Goal: Communication & Community: Answer question/provide support

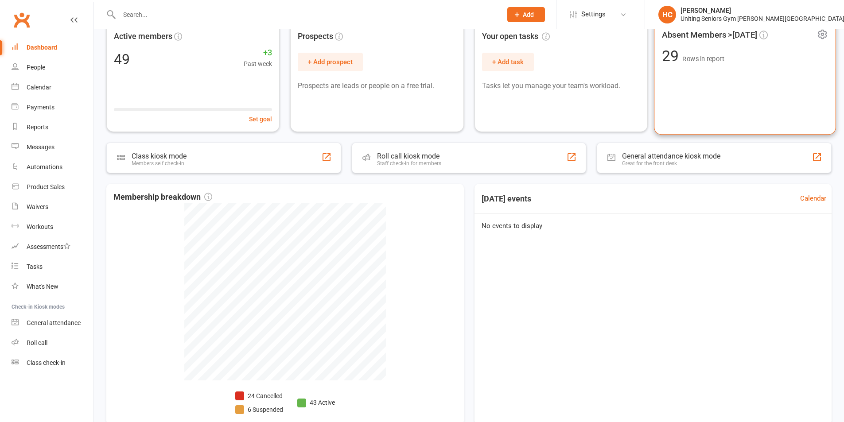
click at [692, 88] on div "Absent Members >[DATE] 29 Rows in report" at bounding box center [745, 76] width 182 height 116
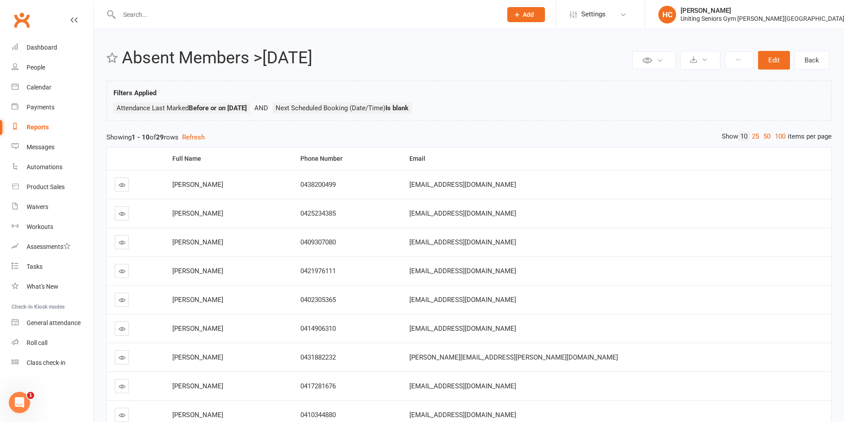
click at [24, 25] on link "Clubworx" at bounding box center [22, 20] width 22 height 22
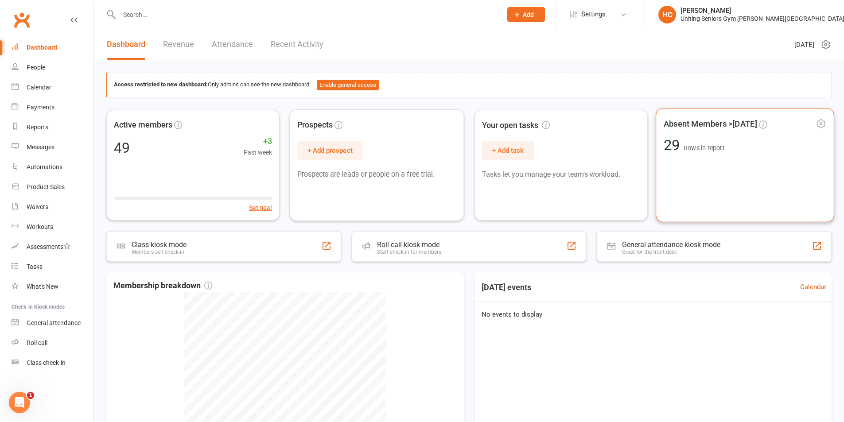
click at [779, 152] on div "Absent Members >[DATE] 29 Rows in report" at bounding box center [745, 165] width 179 height 114
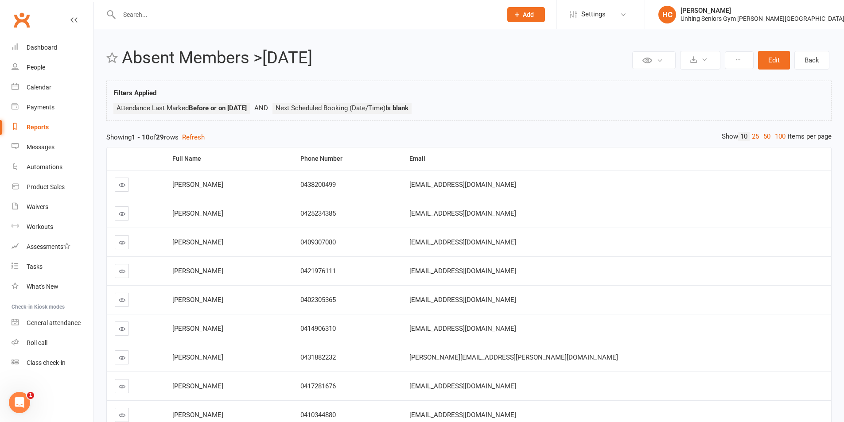
click at [117, 181] on link at bounding box center [122, 185] width 14 height 14
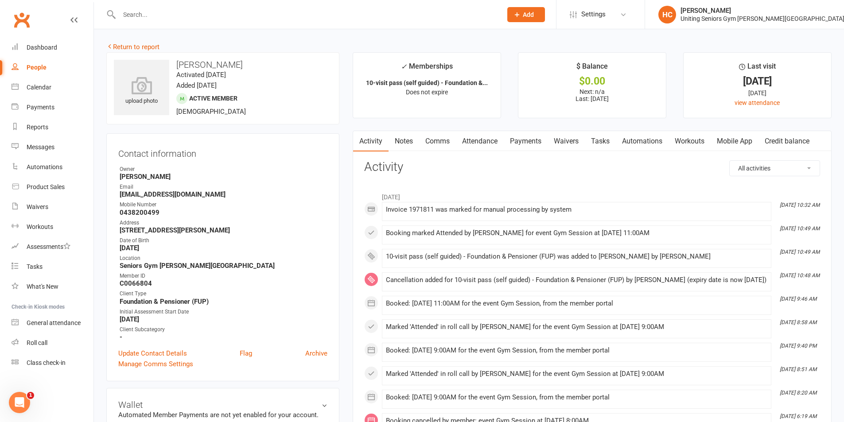
click at [444, 148] on link "Comms" at bounding box center [437, 141] width 37 height 20
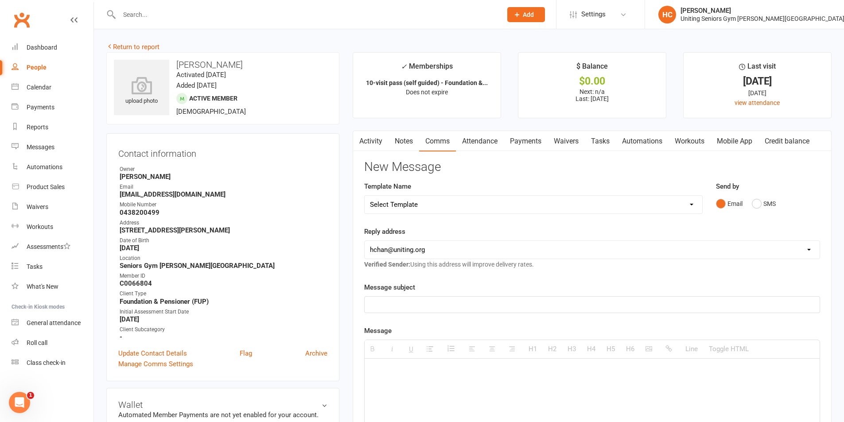
click at [443, 203] on select "Select Template [Email] Public Holiday Closure [Email] Case Alert [Email] Covid…" at bounding box center [534, 205] width 338 height 18
click at [365, 196] on select "Select Template [Email] Public Holiday Closure [Email] Case Alert [Email] Covid…" at bounding box center [534, 205] width 338 height 18
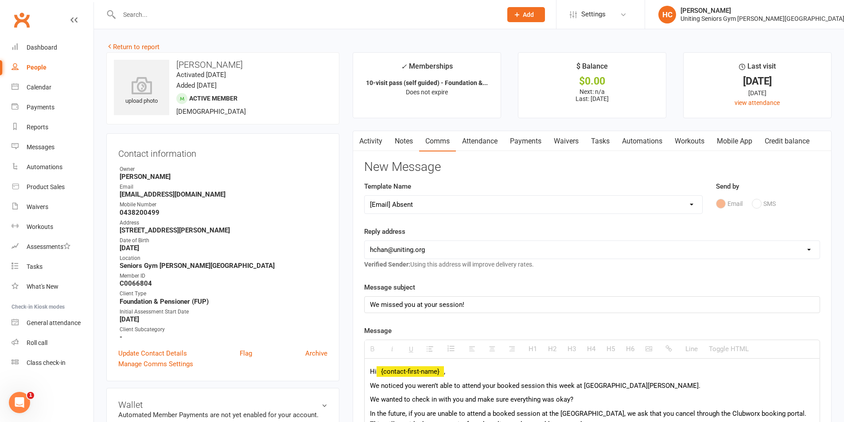
scroll to position [44, 0]
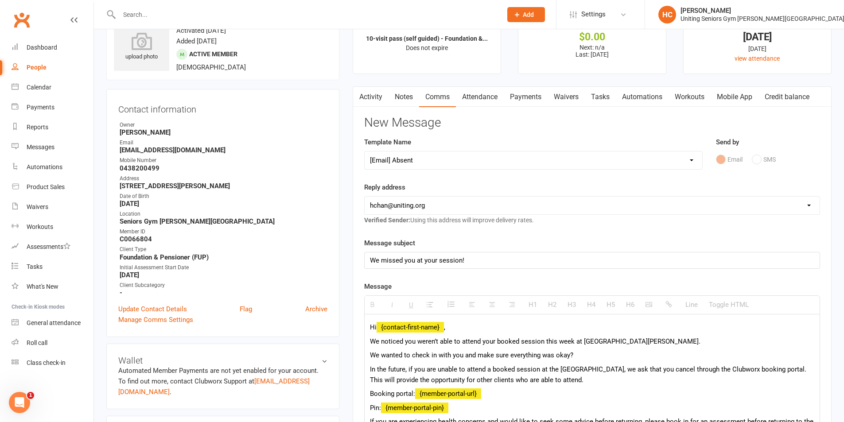
click at [439, 162] on select "Select Template [Email] Public Holiday Closure [Email] Case Alert [Email] Covid…" at bounding box center [534, 160] width 338 height 18
select select "6"
click at [365, 151] on select "Select Template [Email] Public Holiday Closure [Email] Case Alert [Email] Covid…" at bounding box center [534, 160] width 338 height 18
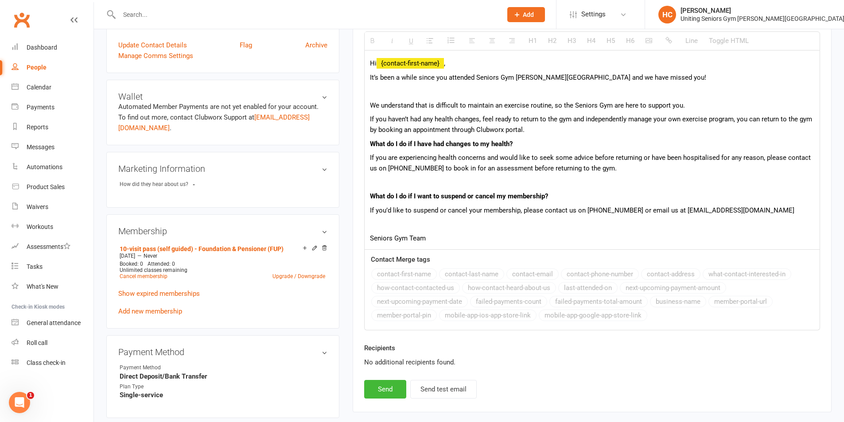
scroll to position [310, 0]
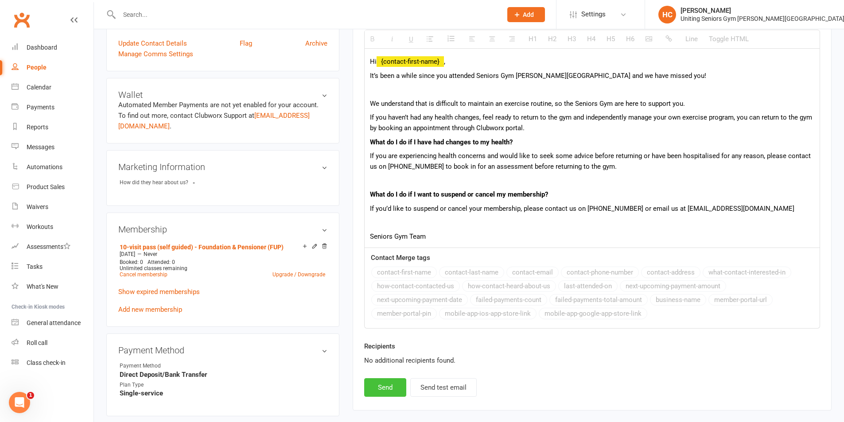
click at [386, 384] on button "Send" at bounding box center [385, 387] width 42 height 19
select select
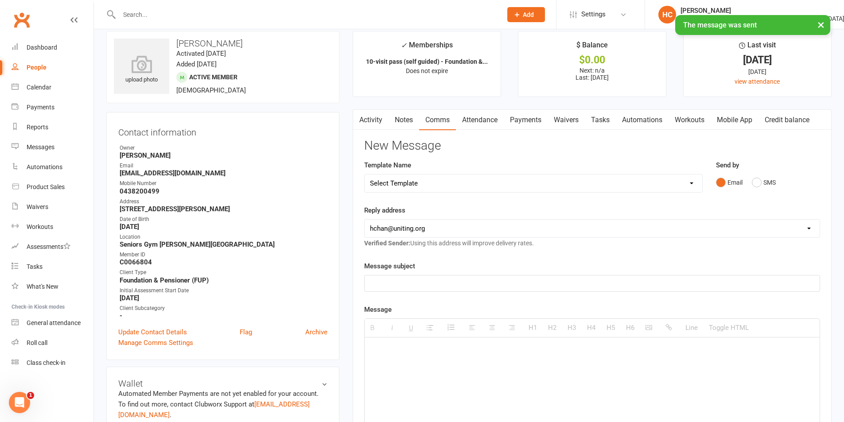
scroll to position [0, 0]
